Goal: Find specific page/section: Find specific page/section

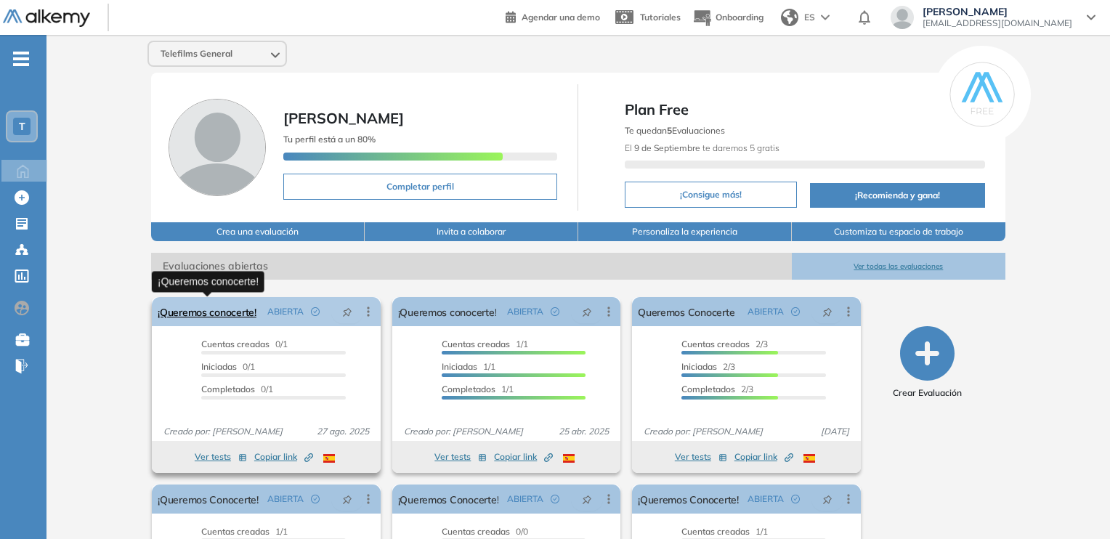
click at [189, 310] on link "¡Queremos conocerte!" at bounding box center [207, 311] width 99 height 29
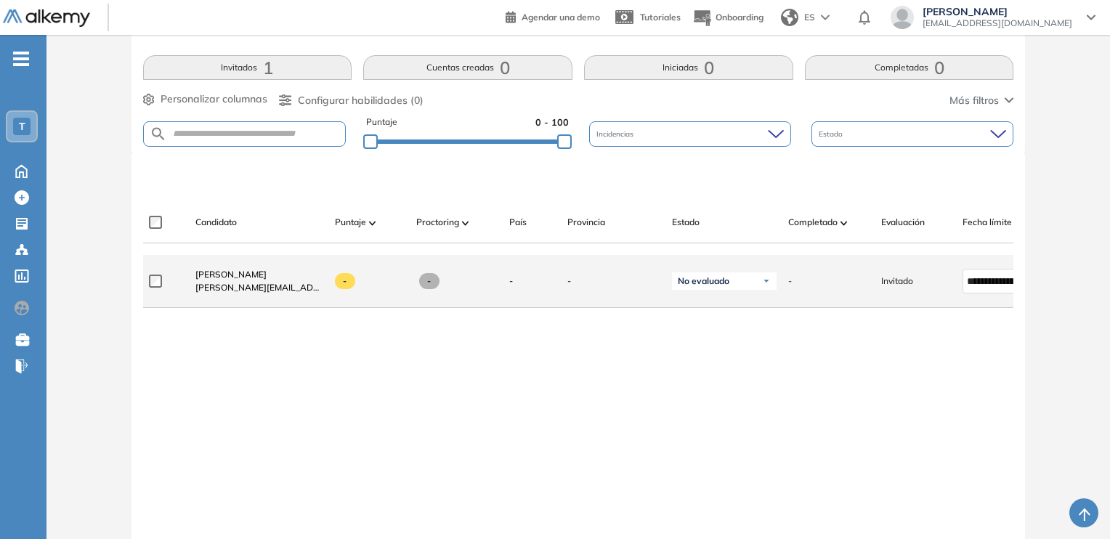
scroll to position [218, 0]
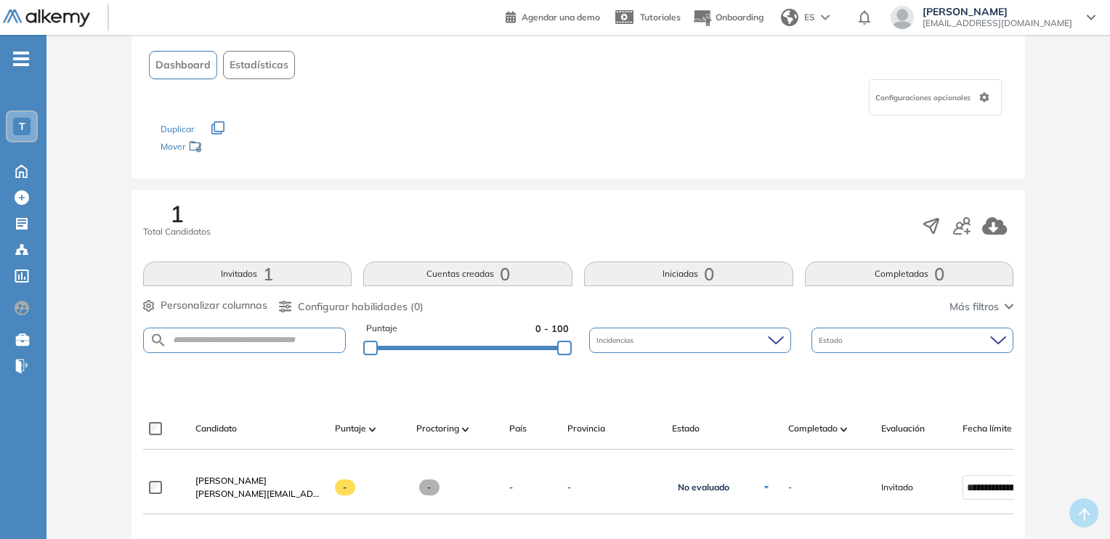
scroll to position [290, 0]
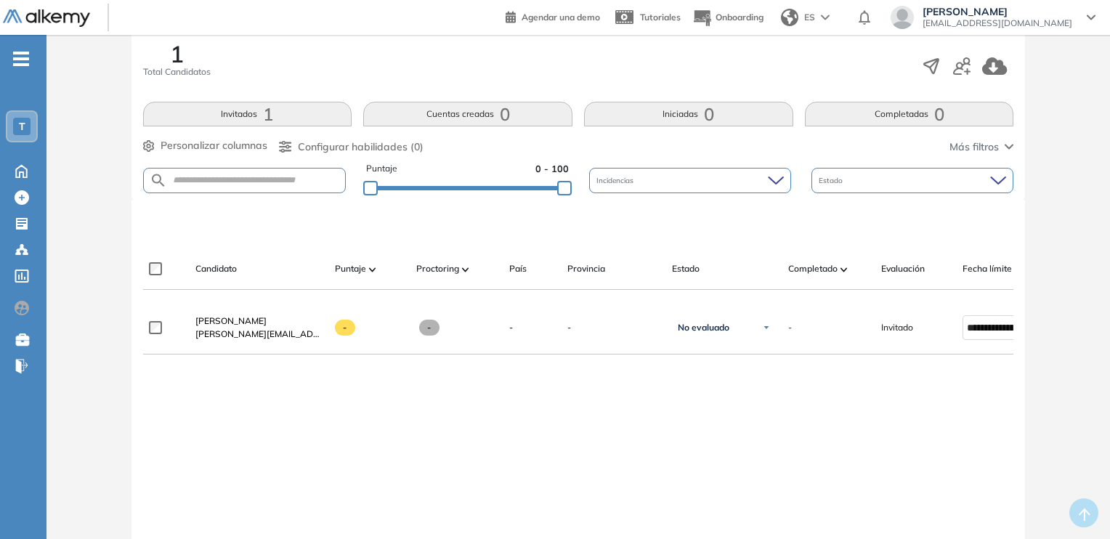
scroll to position [354, 0]
